Goal: Find specific page/section: Find specific page/section

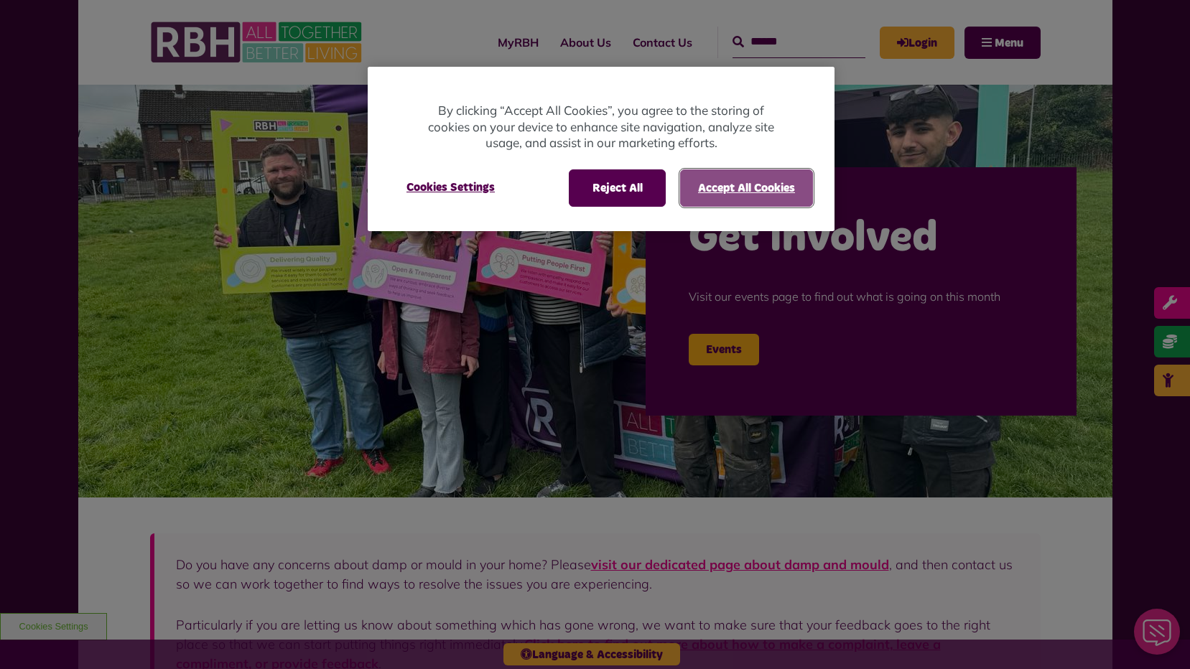
click at [744, 187] on button "Accept All Cookies" at bounding box center [746, 187] width 133 height 37
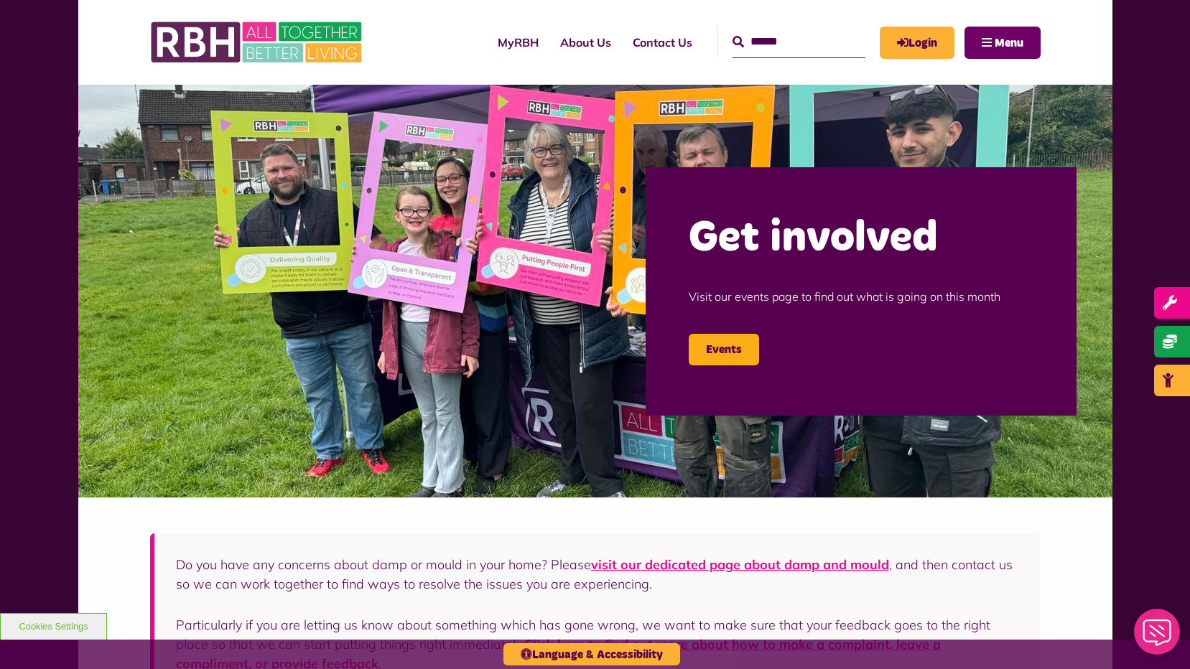
click at [1005, 45] on span "Menu" at bounding box center [1008, 42] width 29 height 11
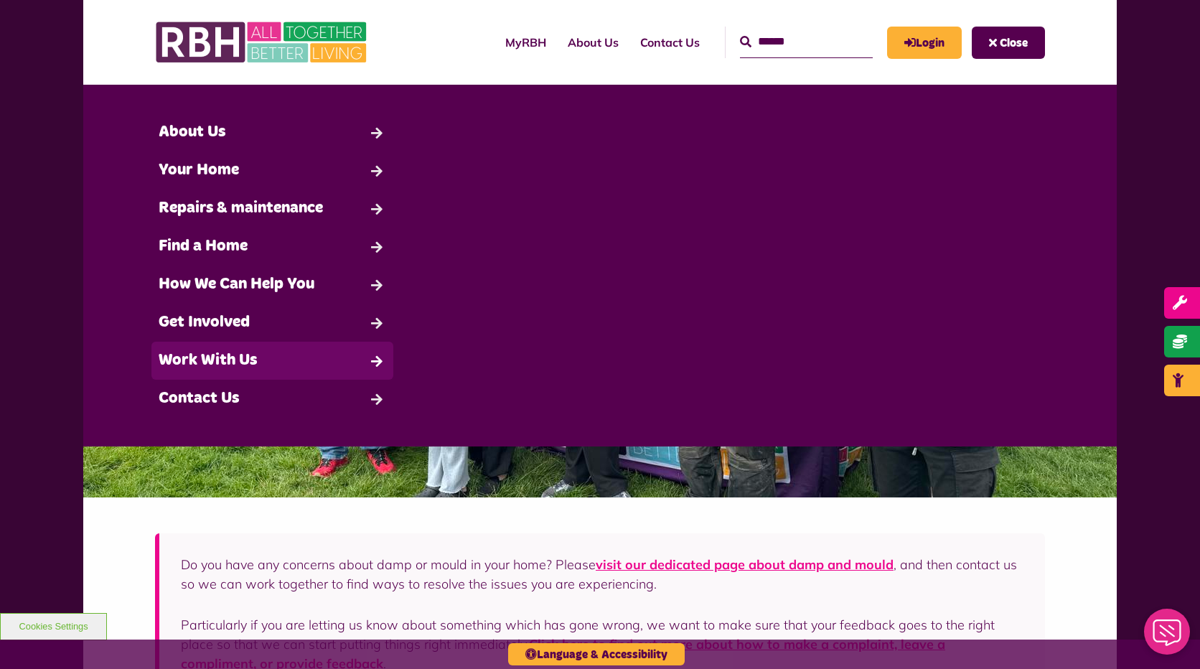
click at [218, 357] on link "Work With Us" at bounding box center [272, 361] width 242 height 38
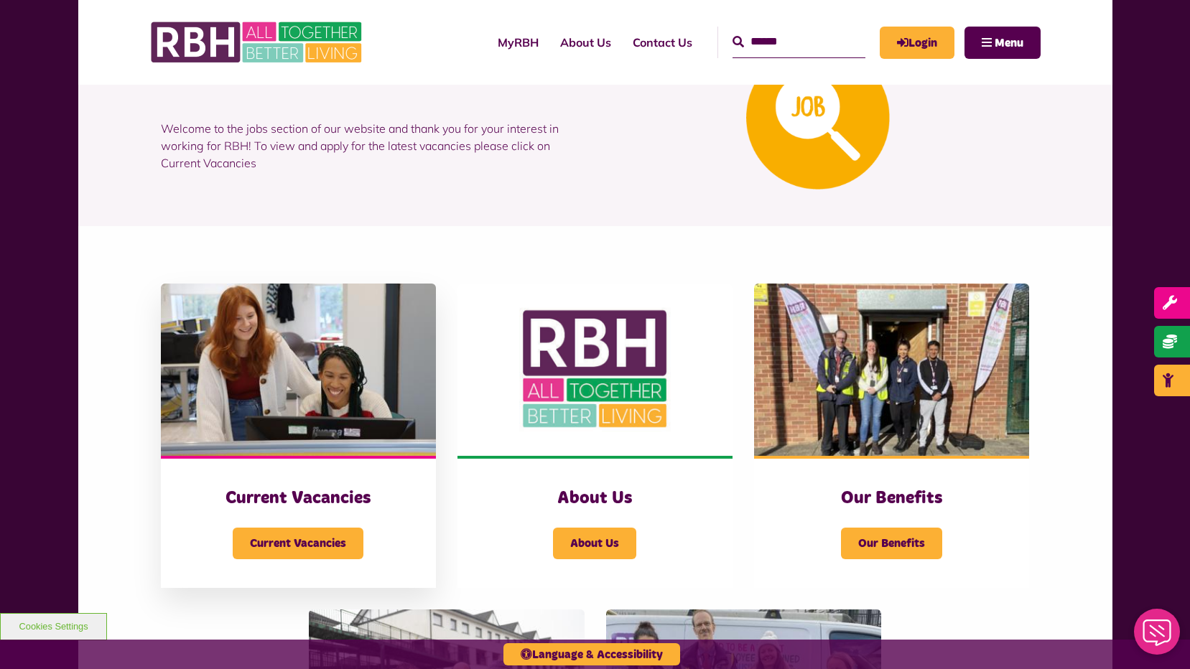
scroll to position [144, 0]
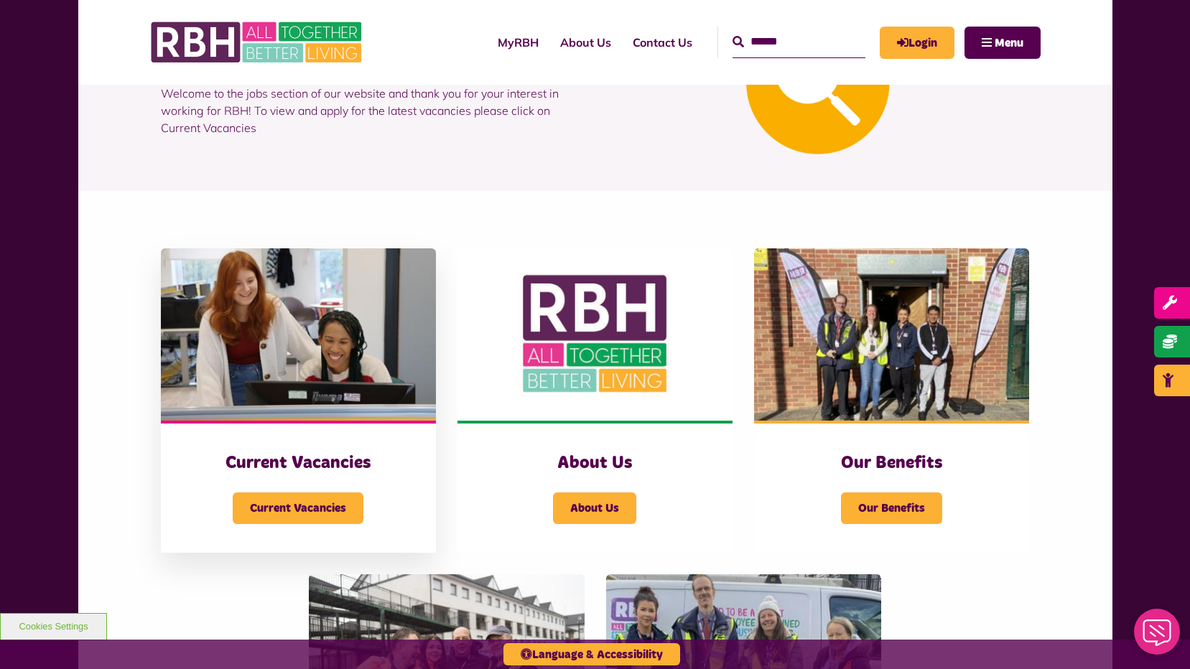
click at [291, 456] on h3 "Current Vacancies" at bounding box center [299, 463] width 218 height 22
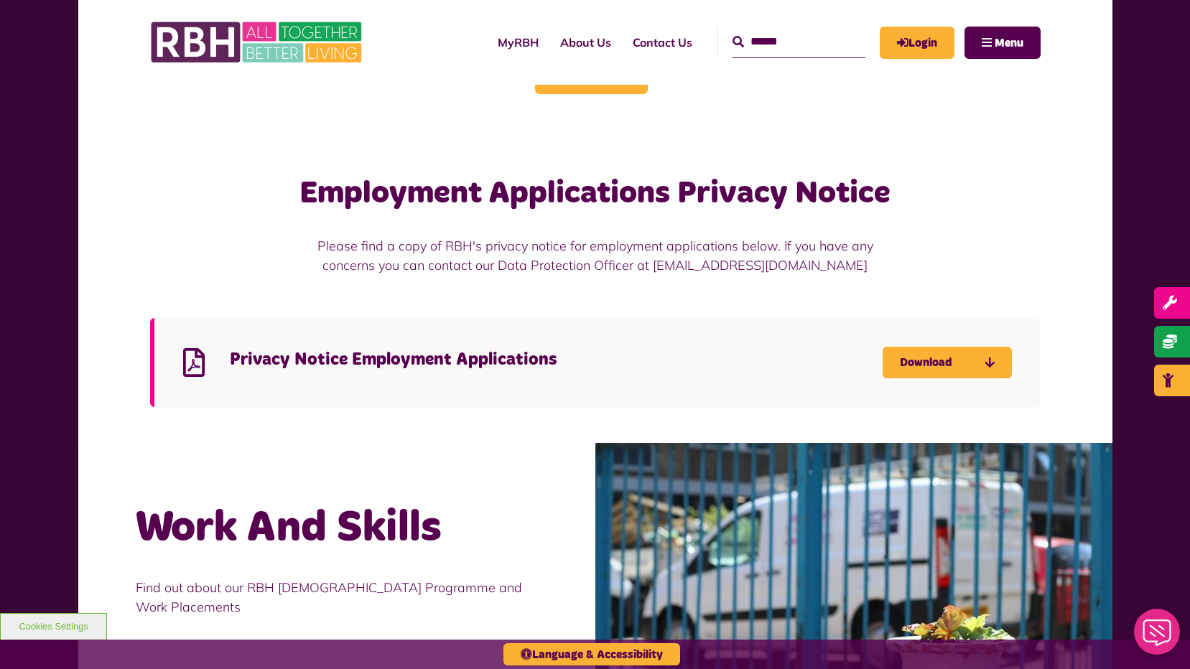
scroll to position [574, 0]
